Goal: Information Seeking & Learning: Learn about a topic

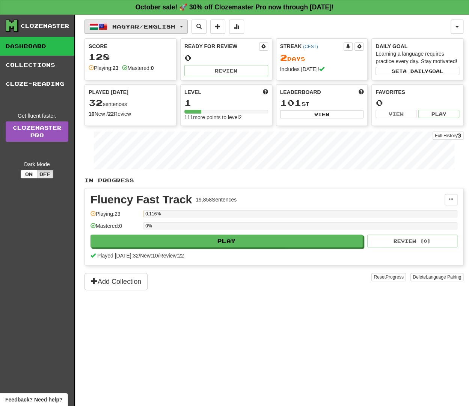
click at [135, 23] on span "Magyar / English" at bounding box center [143, 26] width 63 height 6
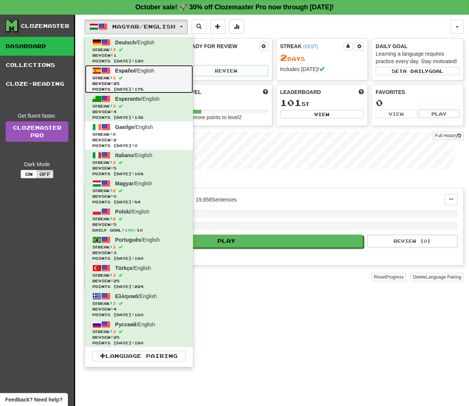
click at [138, 68] on span "Español / English" at bounding box center [134, 71] width 39 height 6
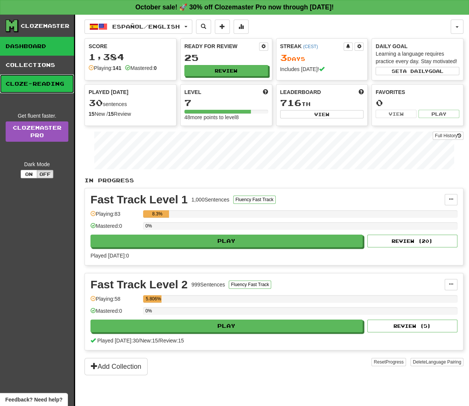
click at [31, 82] on link "Cloze-Reading" at bounding box center [37, 83] width 74 height 19
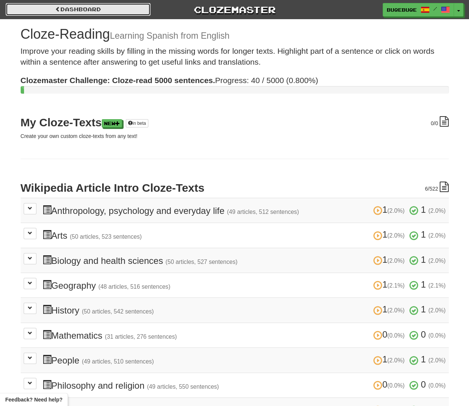
click at [48, 12] on link "Dashboard" at bounding box center [78, 9] width 145 height 13
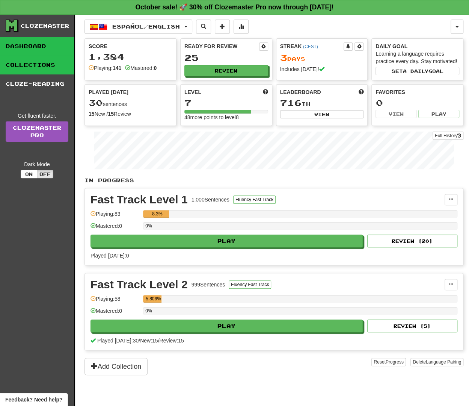
click at [26, 67] on link "Collections" at bounding box center [37, 65] width 74 height 19
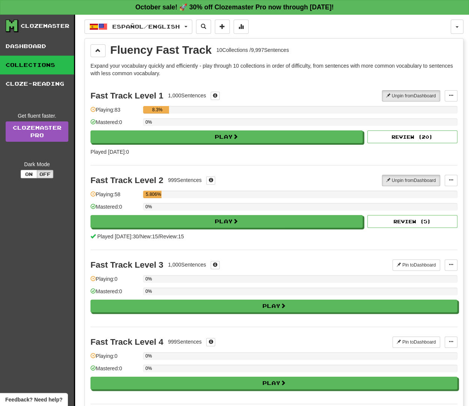
click at [264, 310] on div "Fast Track Level 3 1,000 Sentences Pin to Dashboard Pin to Dashboard Manage Sen…" at bounding box center [273, 287] width 367 height 77
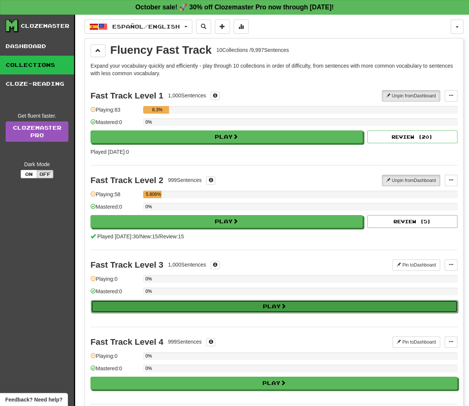
click at [266, 307] on button "Play" at bounding box center [274, 306] width 367 height 13
select select "**"
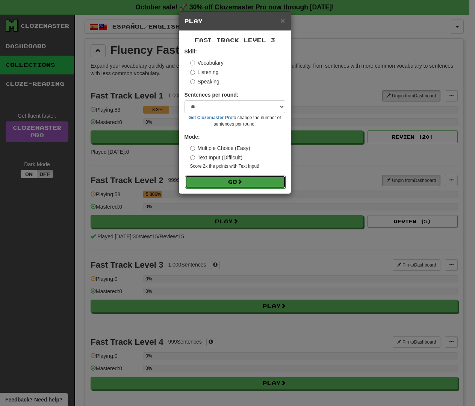
click at [215, 175] on button "Go" at bounding box center [235, 181] width 101 height 13
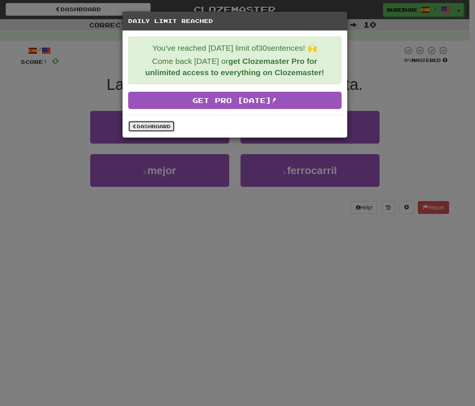
click at [153, 129] on link "Dashboard" at bounding box center [151, 126] width 47 height 11
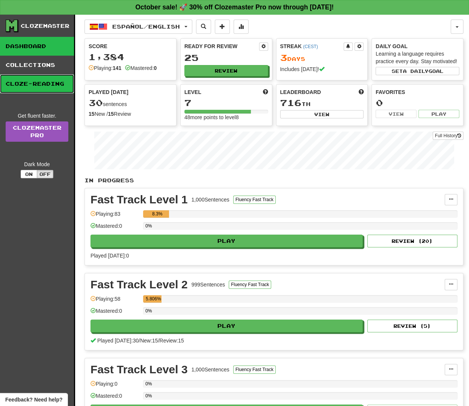
click at [35, 87] on link "Cloze-Reading" at bounding box center [37, 83] width 74 height 19
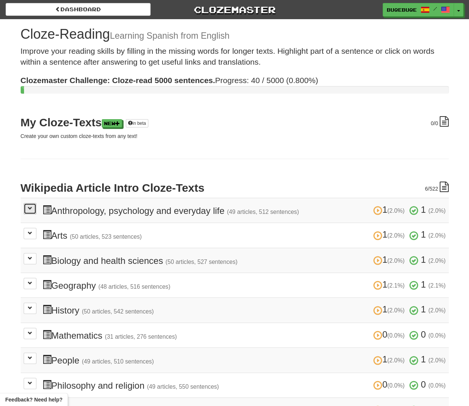
click at [29, 208] on span at bounding box center [30, 208] width 5 height 5
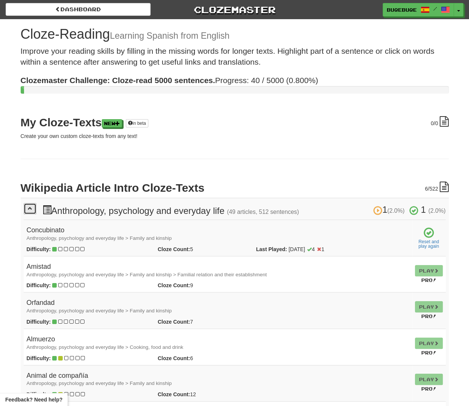
click at [25, 209] on button at bounding box center [30, 208] width 13 height 11
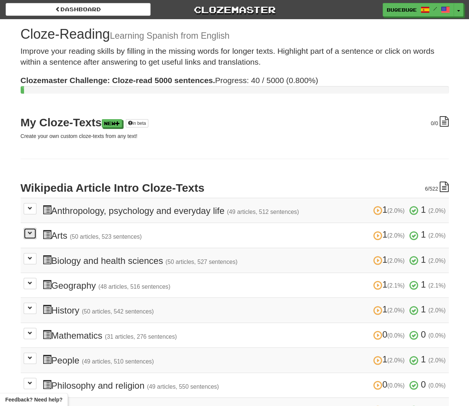
click at [24, 235] on button at bounding box center [30, 233] width 13 height 11
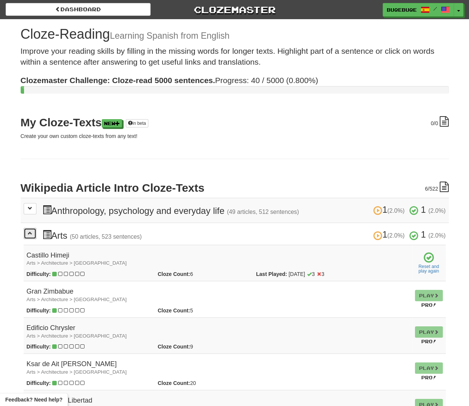
click at [24, 235] on button at bounding box center [30, 233] width 13 height 11
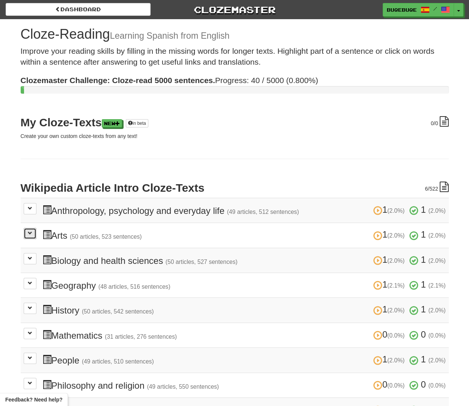
click at [24, 235] on button at bounding box center [30, 233] width 13 height 11
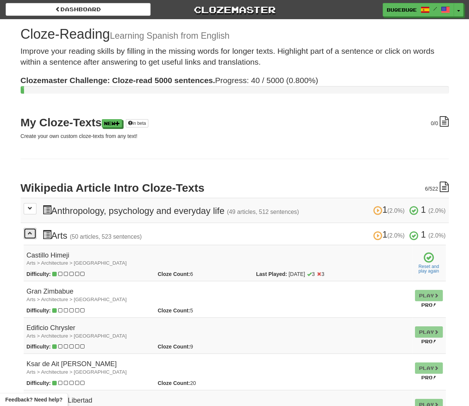
click at [24, 235] on button at bounding box center [30, 233] width 13 height 11
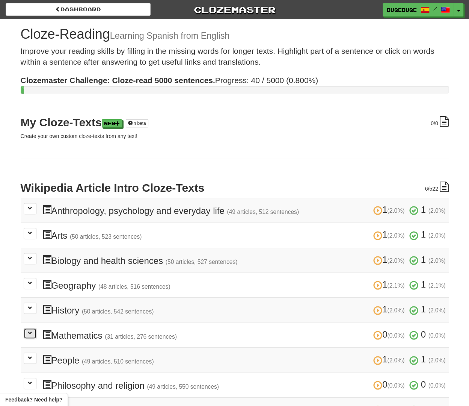
click at [29, 331] on span at bounding box center [30, 332] width 5 height 5
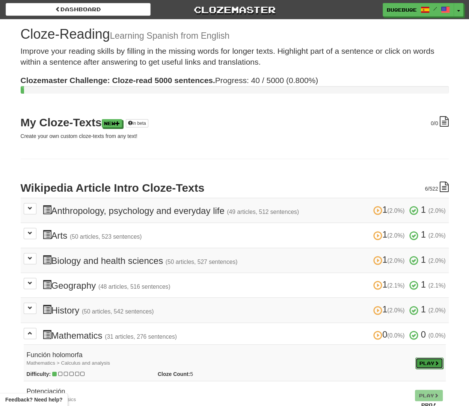
click at [422, 357] on link "Play" at bounding box center [429, 362] width 28 height 11
click at [25, 332] on button at bounding box center [30, 332] width 13 height 11
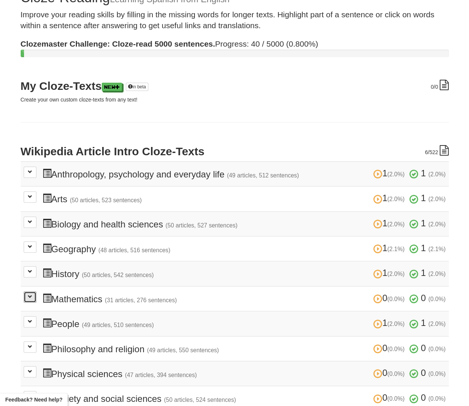
scroll to position [38, 0]
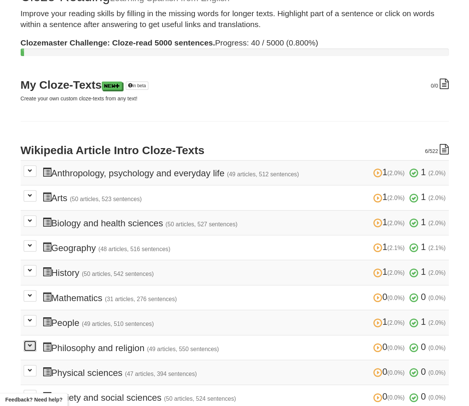
click at [29, 343] on span at bounding box center [30, 345] width 5 height 5
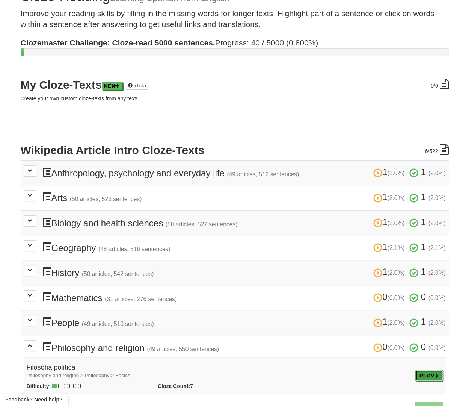
click at [421, 372] on link "Play" at bounding box center [429, 374] width 28 height 11
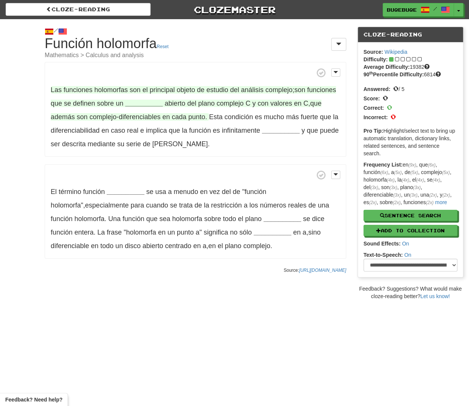
click at [137, 103] on strong "__________" at bounding box center [144, 104] width 38 height 8
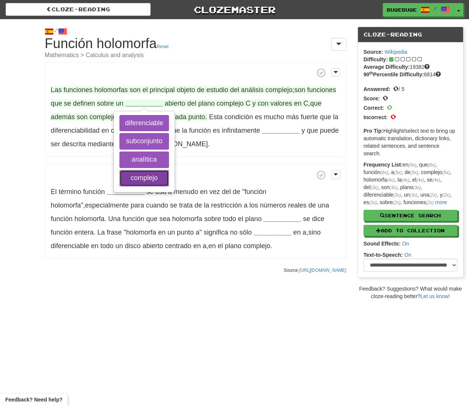
click at [154, 176] on button "complejo" at bounding box center [144, 178] width 50 height 17
click at [151, 134] on button "subconjunto" at bounding box center [144, 141] width 50 height 17
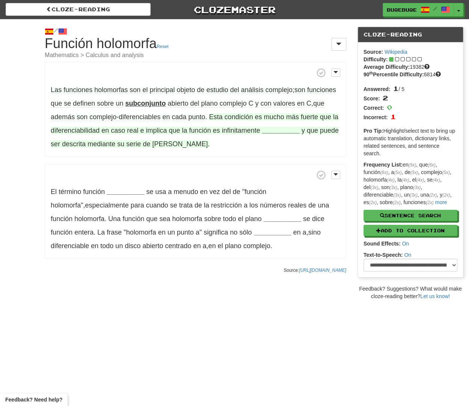
click at [272, 133] on strong "__________" at bounding box center [281, 131] width 38 height 8
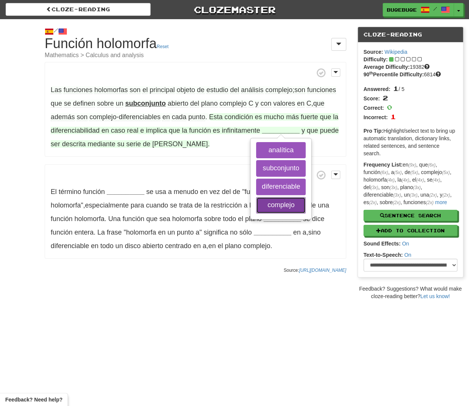
click at [289, 205] on button "complejo" at bounding box center [281, 205] width 50 height 17
click at [283, 188] on button "diferenciable" at bounding box center [281, 186] width 50 height 17
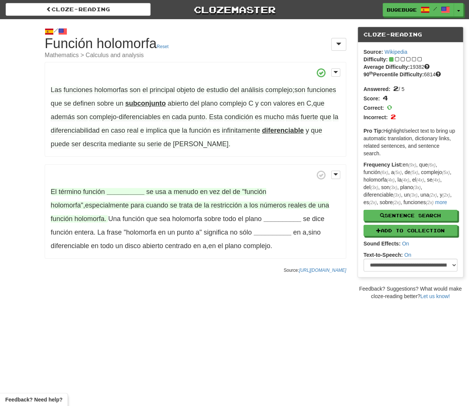
click at [114, 193] on strong "__________" at bounding box center [126, 192] width 38 height 8
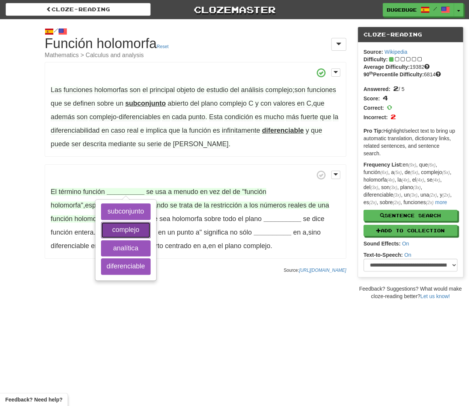
click at [135, 229] on button "complejo" at bounding box center [126, 230] width 50 height 17
click at [134, 267] on button "diferenciable" at bounding box center [126, 266] width 50 height 17
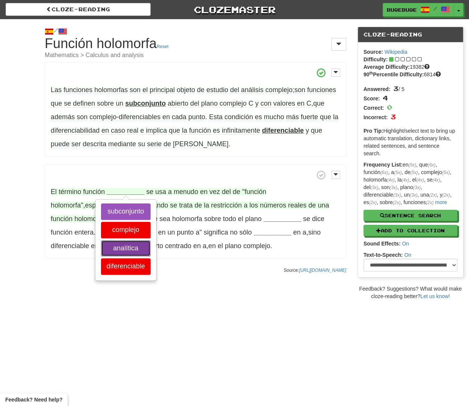
click at [134, 248] on button "analítica" at bounding box center [126, 248] width 50 height 17
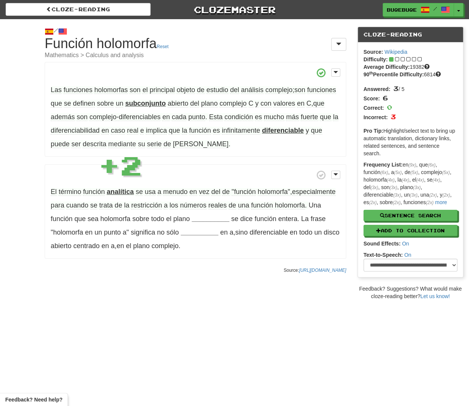
click at [53, 254] on p "El término función analítica se usa a menudo en vez del de "función holomorfa" …" at bounding box center [196, 211] width 302 height 95
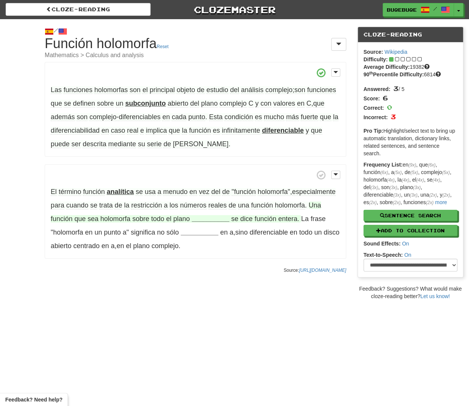
click at [216, 218] on strong "__________" at bounding box center [211, 219] width 38 height 8
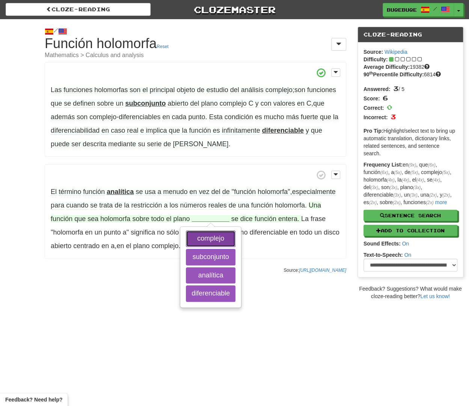
drag, startPoint x: 215, startPoint y: 238, endPoint x: 206, endPoint y: 239, distance: 9.0
click at [215, 238] on button "complejo" at bounding box center [211, 238] width 50 height 17
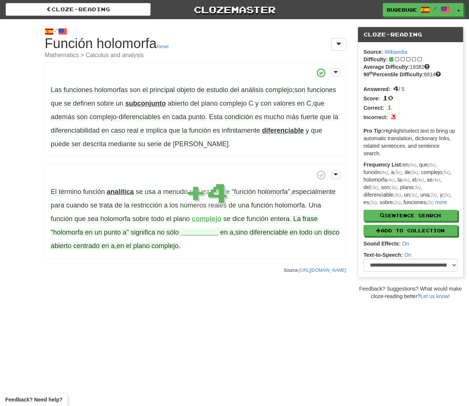
click at [192, 234] on strong "__________" at bounding box center [200, 232] width 38 height 8
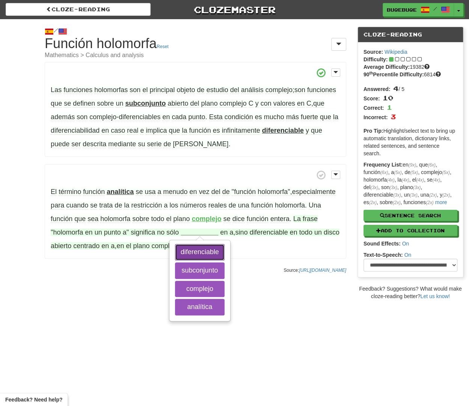
click at [211, 251] on button "diferenciable" at bounding box center [200, 252] width 50 height 17
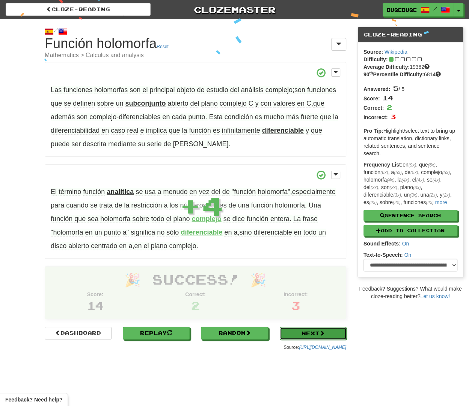
click at [306, 332] on link "Next" at bounding box center [313, 333] width 67 height 13
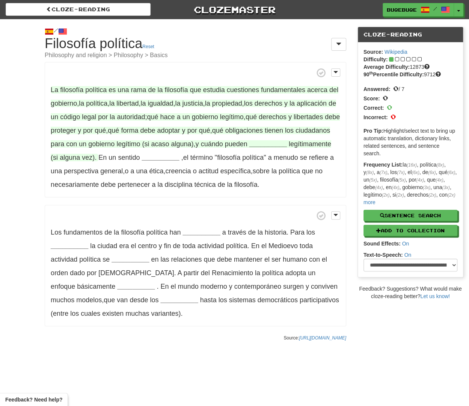
click at [287, 145] on strong "__________" at bounding box center [268, 144] width 38 height 8
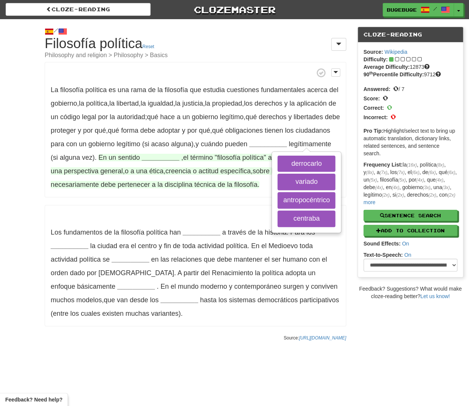
click at [179, 159] on strong "__________" at bounding box center [161, 158] width 38 height 8
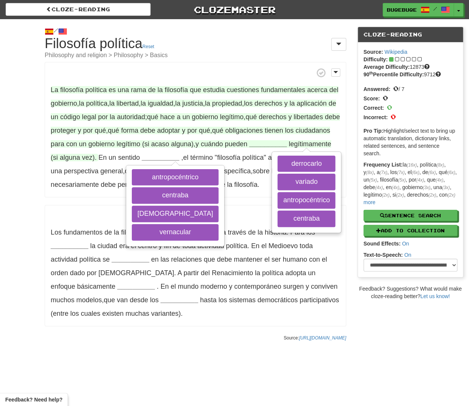
click at [287, 142] on strong "__________" at bounding box center [268, 144] width 38 height 8
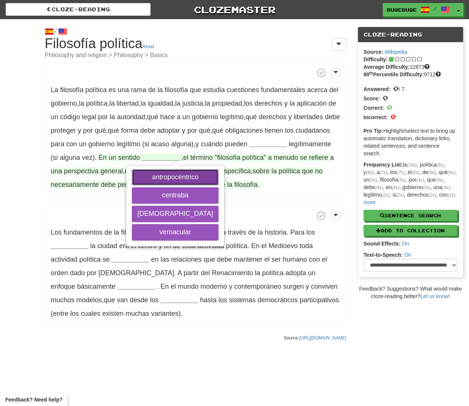
click at [219, 179] on button "antropocéntrico" at bounding box center [175, 177] width 87 height 17
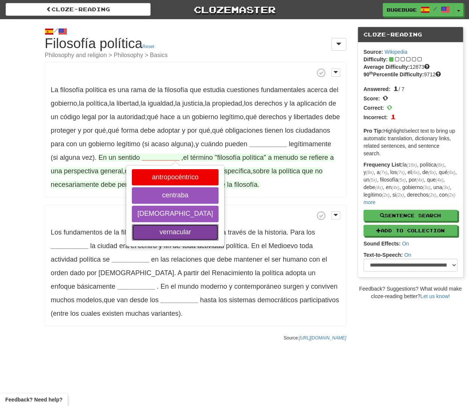
click at [207, 230] on button "vernacular" at bounding box center [175, 232] width 87 height 17
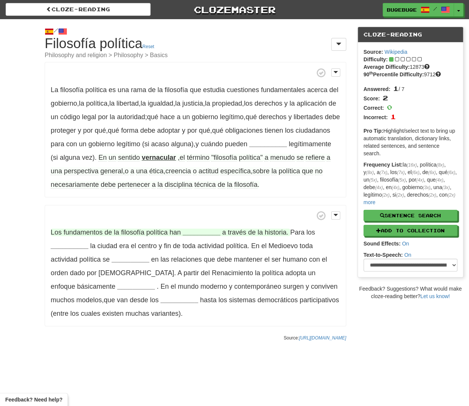
click at [202, 233] on strong "__________" at bounding box center [201, 232] width 38 height 8
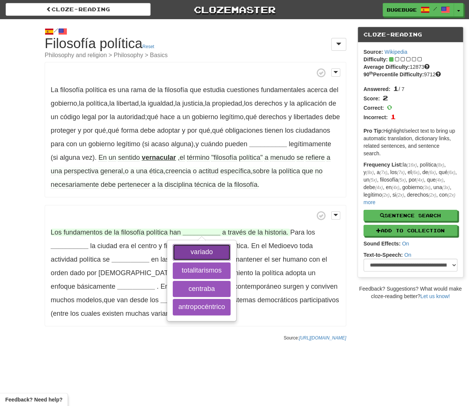
click at [191, 252] on button "variado" at bounding box center [202, 252] width 58 height 17
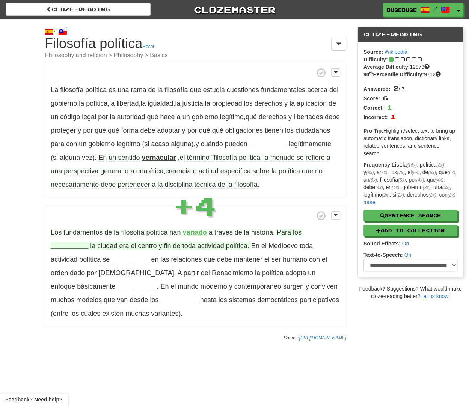
click at [62, 245] on strong "__________" at bounding box center [70, 246] width 38 height 8
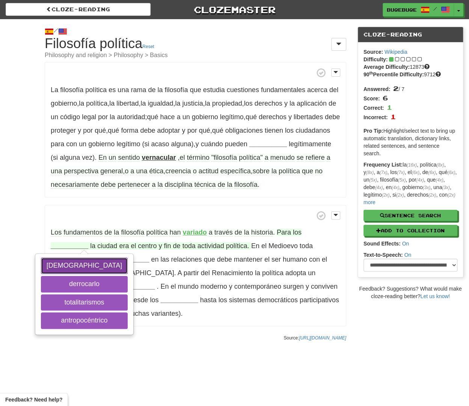
click at [75, 264] on button "griegos" at bounding box center [84, 265] width 87 height 17
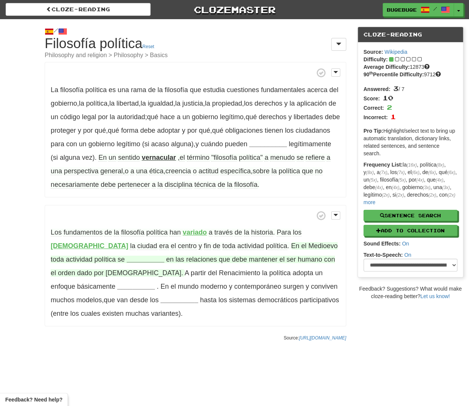
click at [127, 259] on strong "__________" at bounding box center [146, 259] width 38 height 8
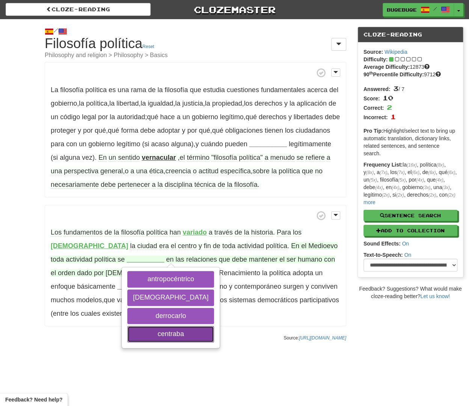
click at [127, 332] on button "centraba" at bounding box center [170, 334] width 87 height 17
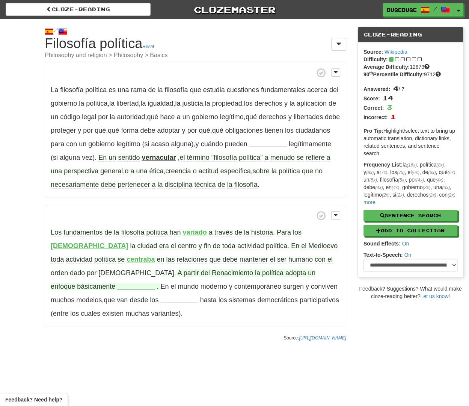
click at [155, 282] on strong "__________" at bounding box center [136, 286] width 38 height 8
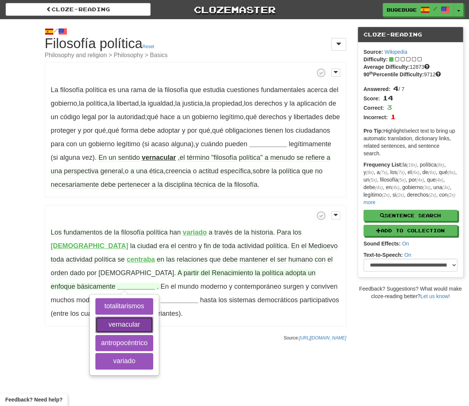
click at [153, 316] on button "vernacular" at bounding box center [124, 324] width 58 height 17
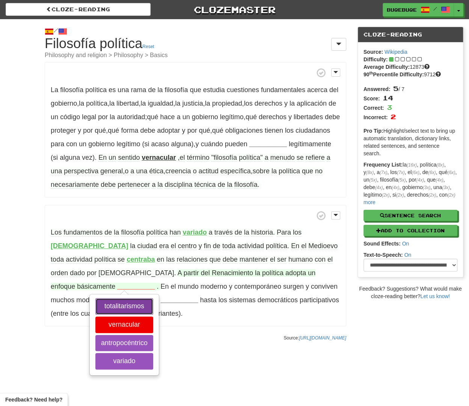
click at [153, 298] on button "totalitarismos" at bounding box center [124, 306] width 58 height 17
click at [153, 335] on button "antropocéntrico" at bounding box center [124, 343] width 58 height 17
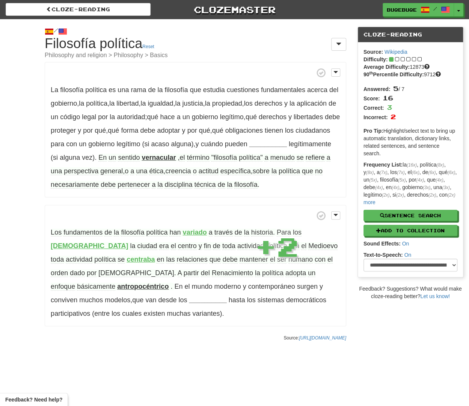
click at [195, 320] on p "Los fundamentos de la filosofía política han variado a través de la historia . …" at bounding box center [196, 266] width 302 height 122
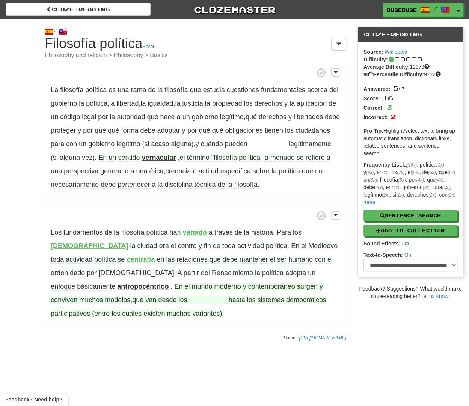
click at [189, 302] on strong "__________" at bounding box center [208, 300] width 38 height 8
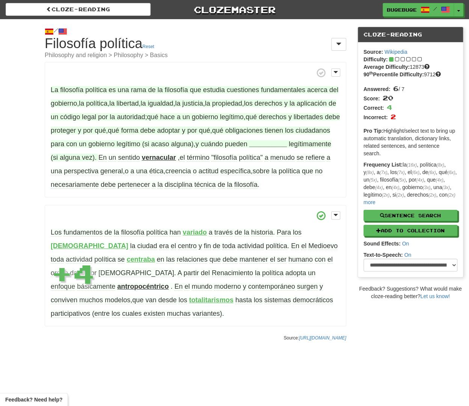
click at [287, 146] on strong "__________" at bounding box center [268, 144] width 38 height 8
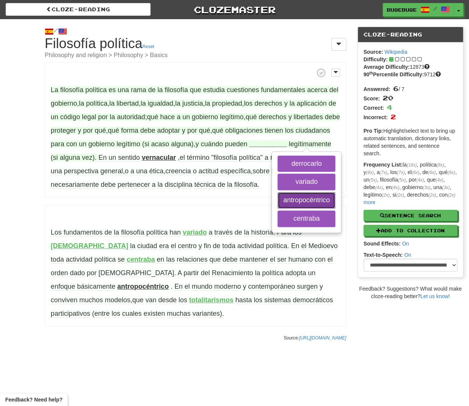
click at [326, 196] on button "antropocéntrico" at bounding box center [306, 200] width 58 height 17
click at [310, 217] on button "centraba" at bounding box center [306, 218] width 58 height 17
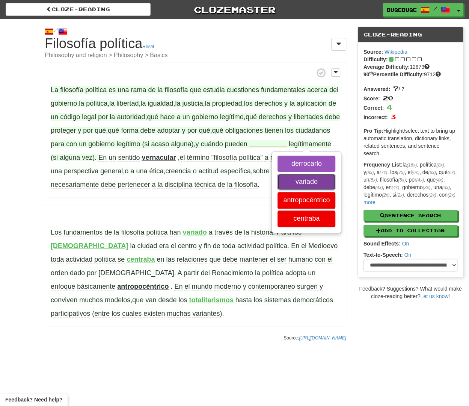
click at [307, 176] on button "variado" at bounding box center [306, 181] width 58 height 17
click at [309, 168] on button "derrocarlo" at bounding box center [306, 163] width 58 height 17
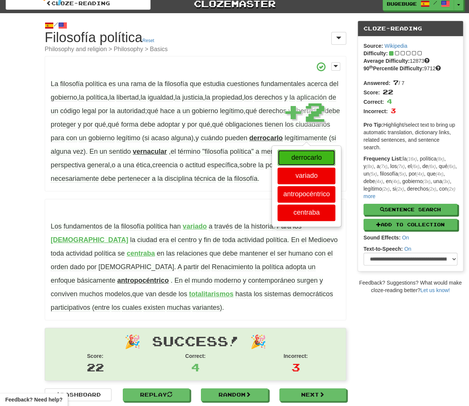
scroll to position [10, 0]
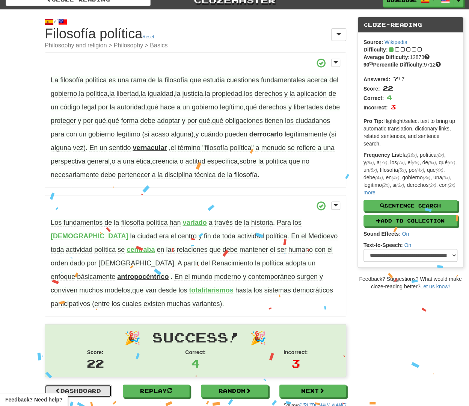
drag, startPoint x: 252, startPoint y: 431, endPoint x: 98, endPoint y: 388, distance: 159.8
click at [98, 388] on link "Dashboard" at bounding box center [78, 390] width 67 height 13
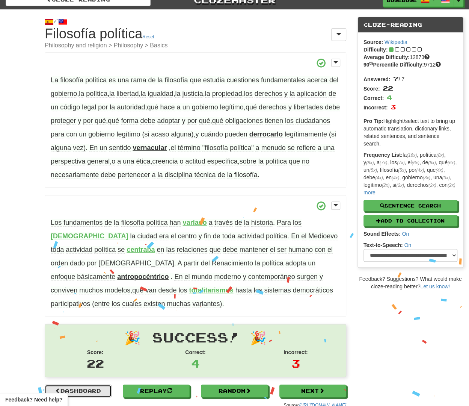
click at [98, 388] on link "Dashboard" at bounding box center [78, 390] width 67 height 13
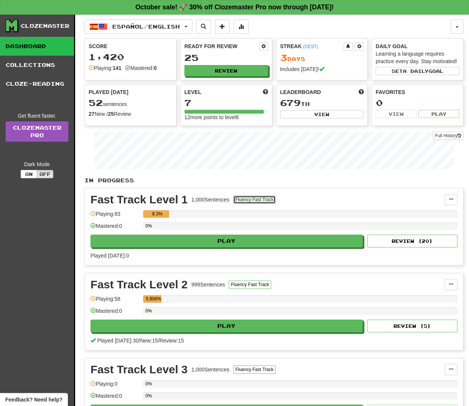
click at [262, 199] on button "Fluency Fast Track" at bounding box center [254, 199] width 42 height 8
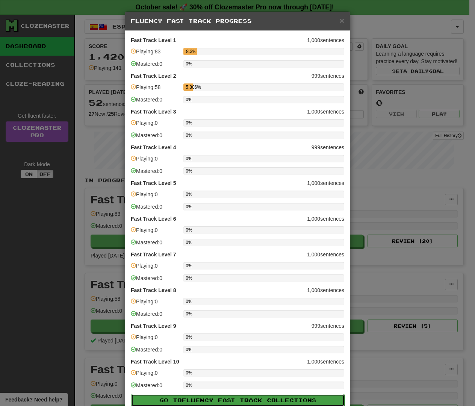
click at [248, 396] on button "Go to Fluency Fast Track Collections" at bounding box center [237, 399] width 213 height 13
